Goal: Find specific page/section: Find specific page/section

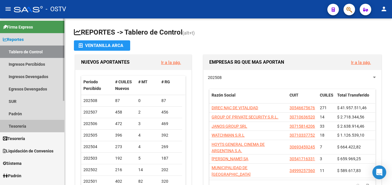
click at [14, 126] on link "Tesorería" at bounding box center [32, 126] width 64 height 12
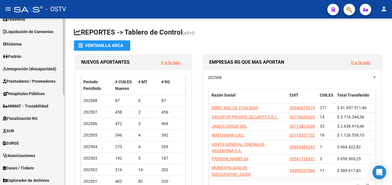
scroll to position [58, 0]
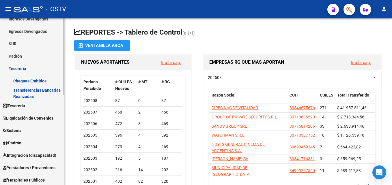
click at [21, 103] on span "Tesorería" at bounding box center [14, 106] width 22 height 6
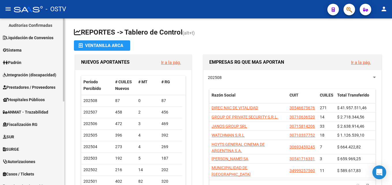
scroll to position [80, 0]
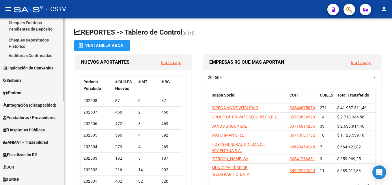
click at [36, 56] on link "Auditorías Confirmadas" at bounding box center [32, 55] width 64 height 12
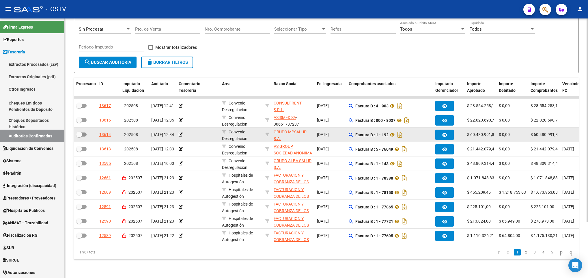
scroll to position [71, 0]
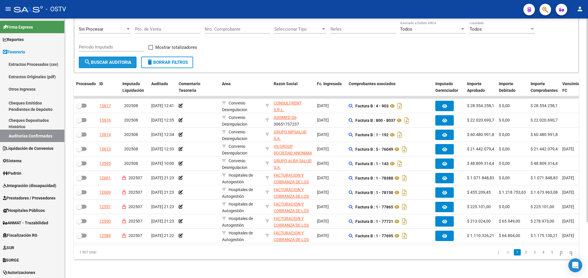
click at [99, 60] on span "search Buscar Auditoria" at bounding box center [107, 62] width 47 height 5
